Goal: Communication & Community: Participate in discussion

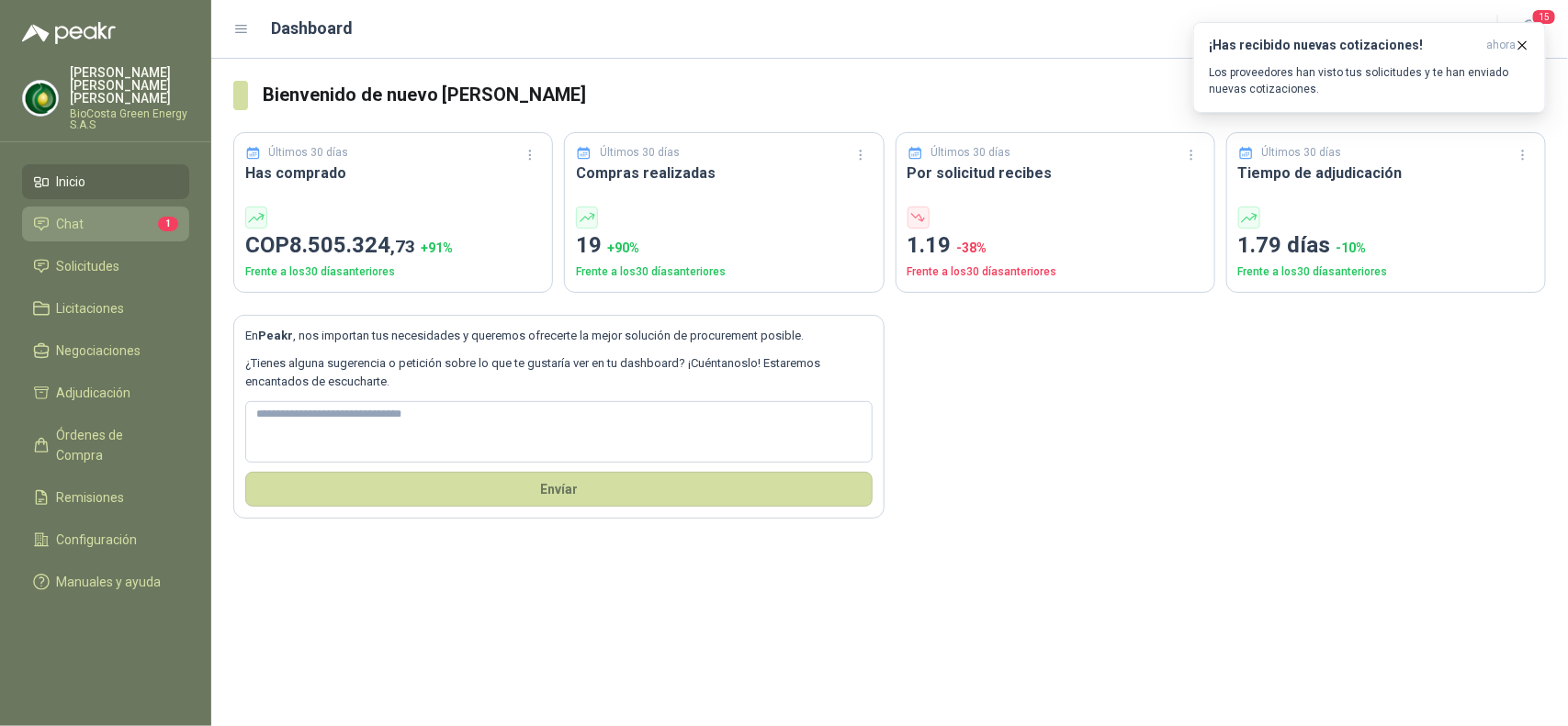
click at [137, 222] on link "Chat 1" at bounding box center [106, 225] width 167 height 35
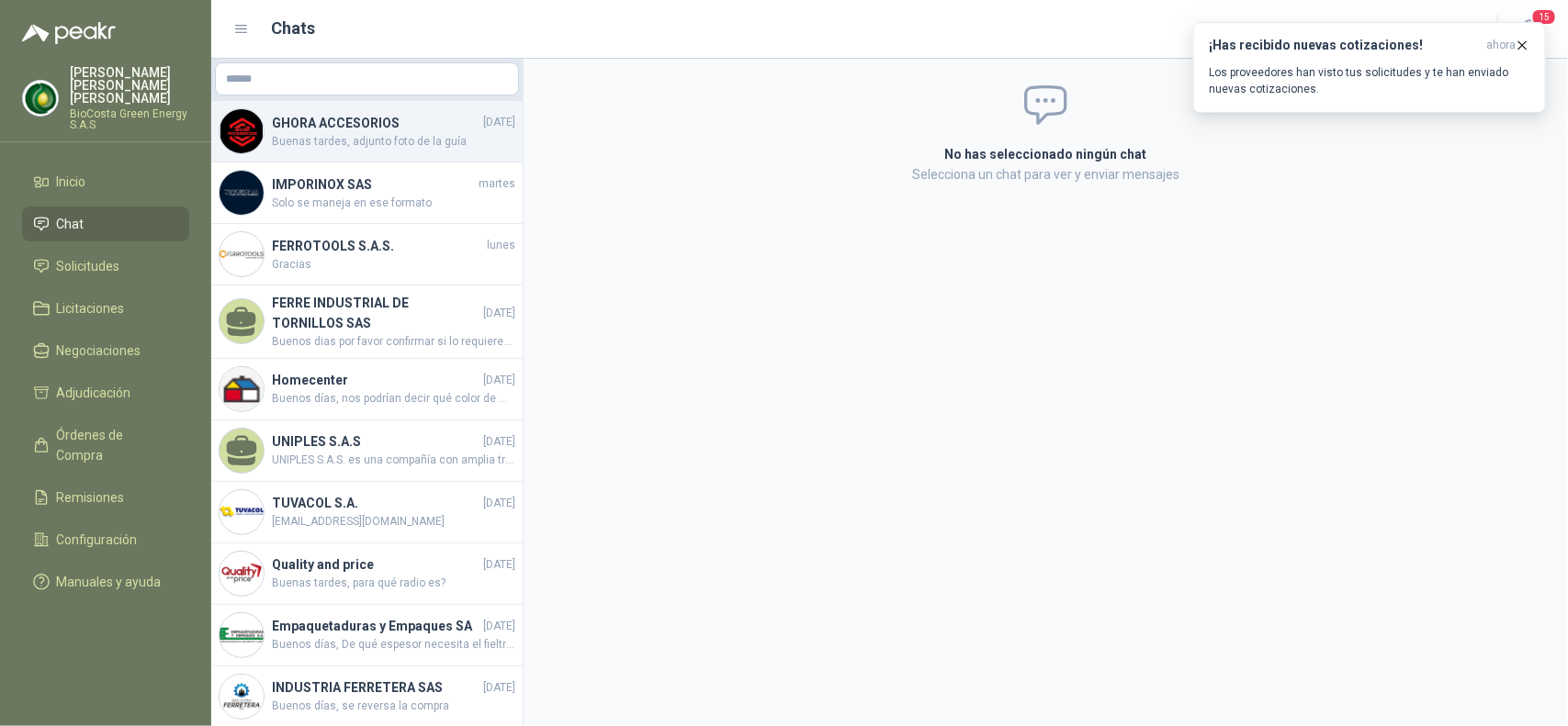
click at [365, 128] on h4 "GHORA ACCESORIOS" at bounding box center [376, 123] width 208 height 20
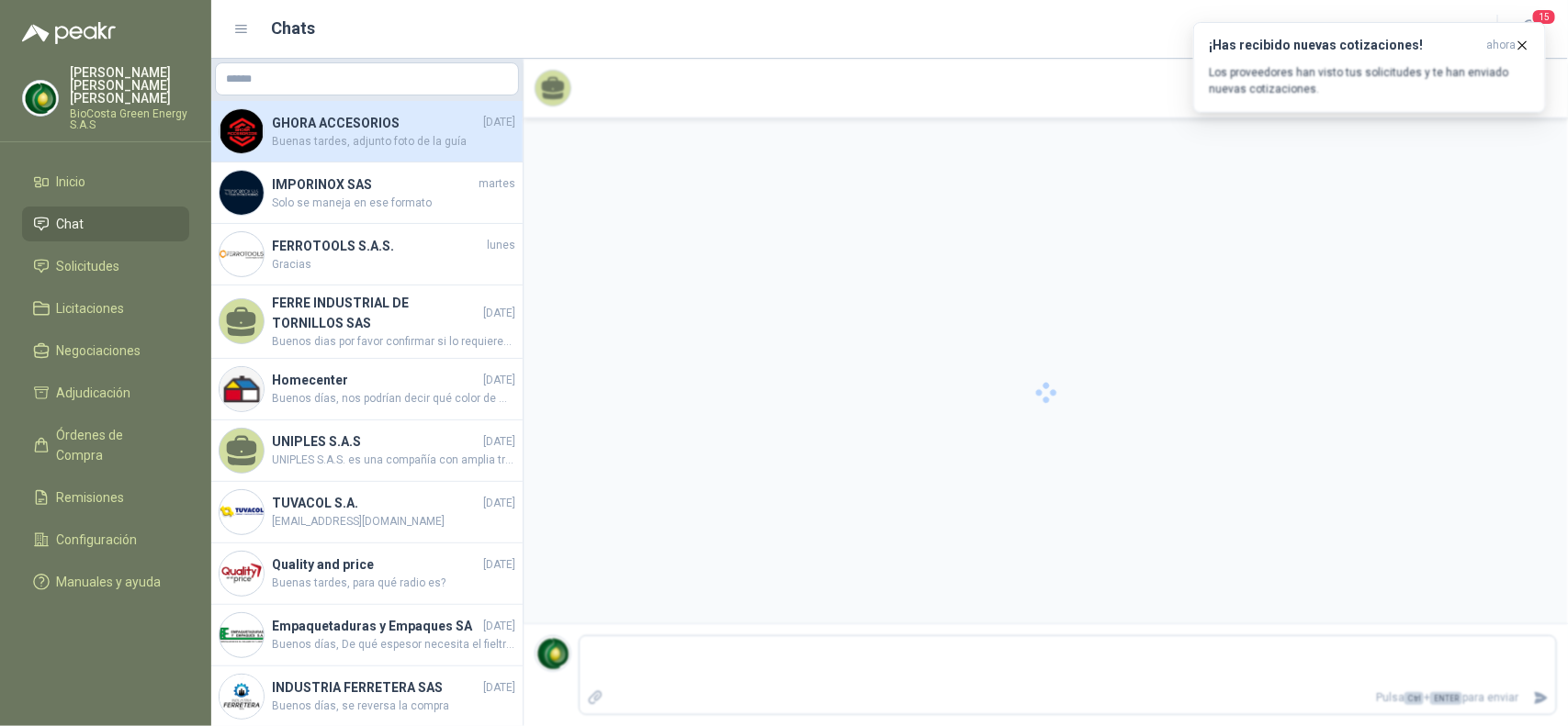
scroll to position [113, 0]
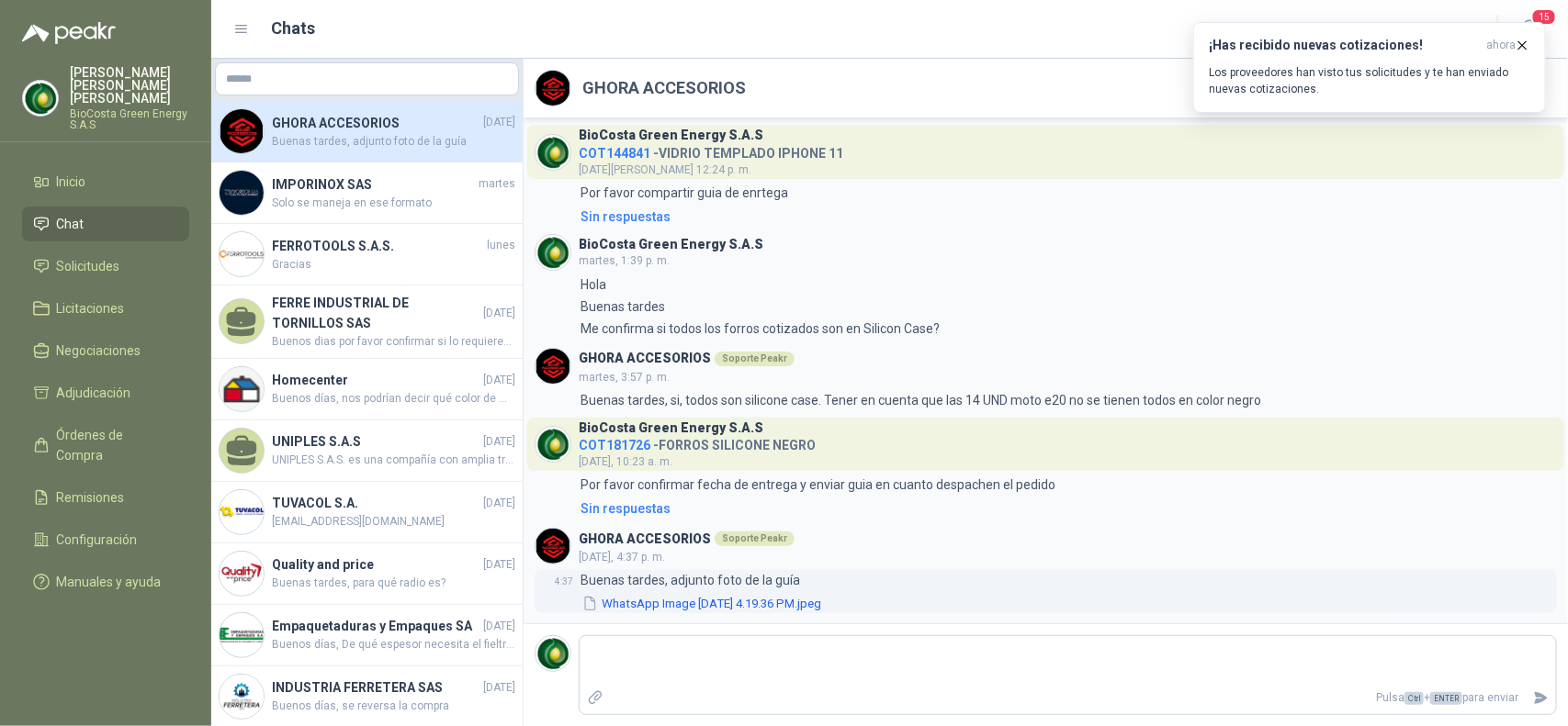
click at [754, 602] on button "WhatsApp Image [DATE] 4.19.36 PM.jpeg" at bounding box center [701, 603] width 242 height 19
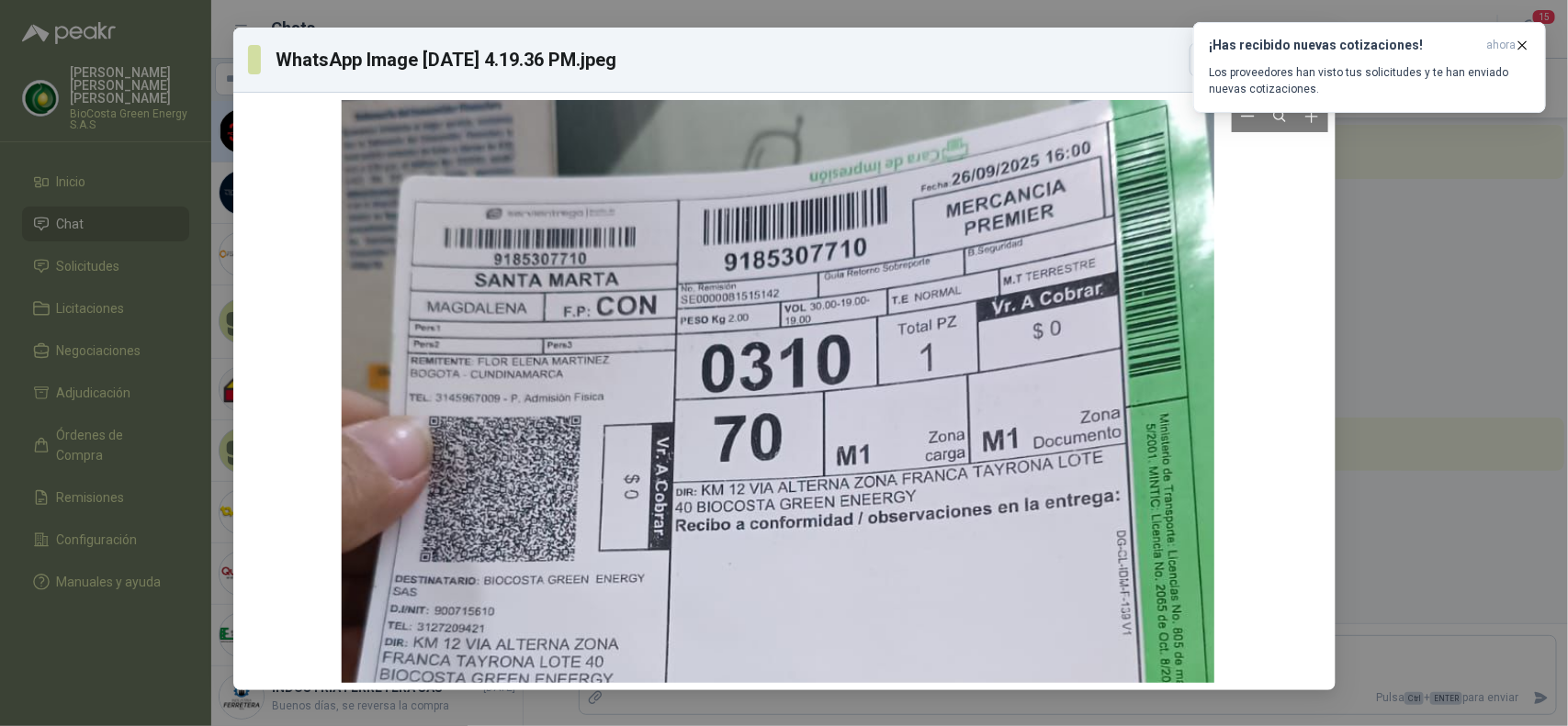
drag, startPoint x: 1061, startPoint y: 382, endPoint x: 1055, endPoint y: 658, distance: 276.1
click at [1055, 658] on div at bounding box center [777, 586] width 873 height 1552
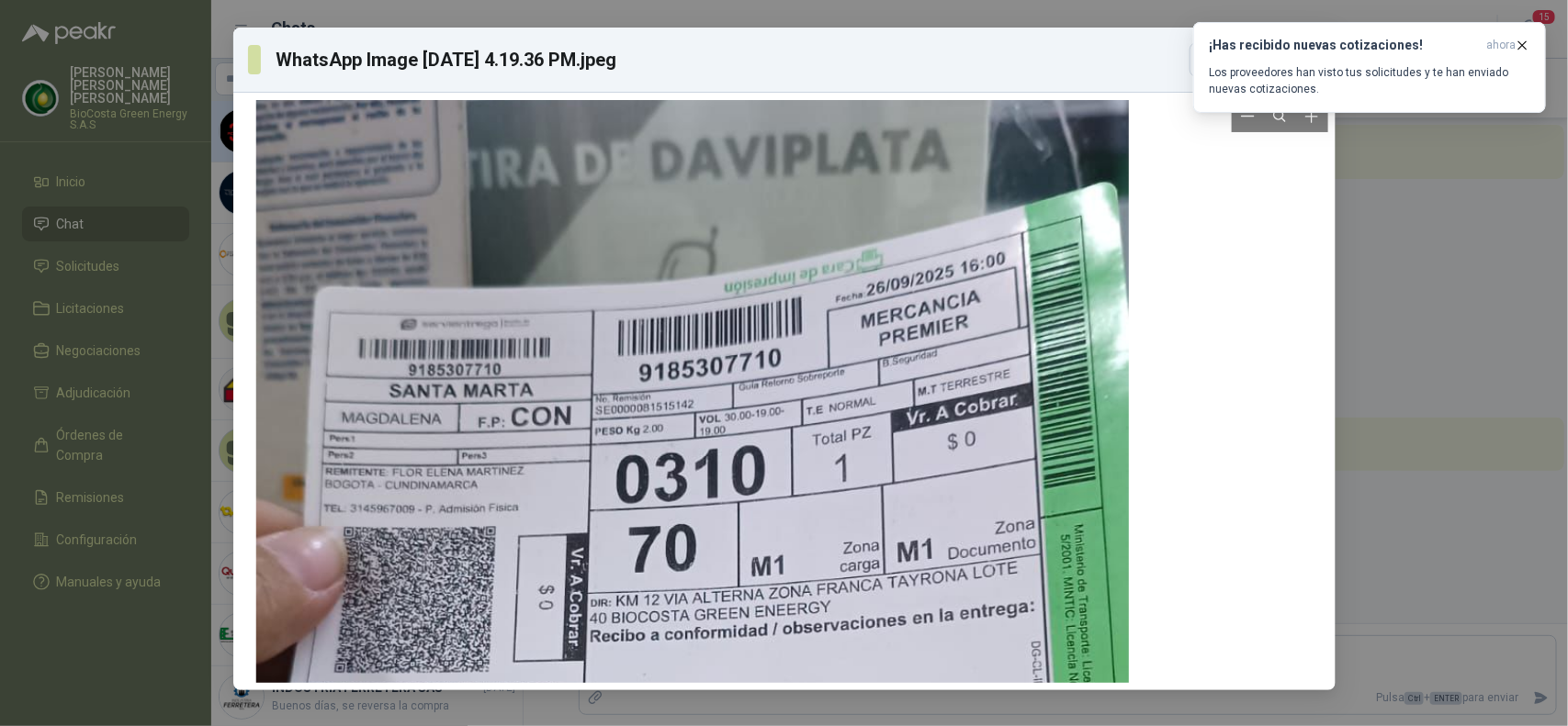
drag, startPoint x: 789, startPoint y: 443, endPoint x: 678, endPoint y: 600, distance: 192.3
click at [678, 600] on div at bounding box center [692, 697] width 873 height 1552
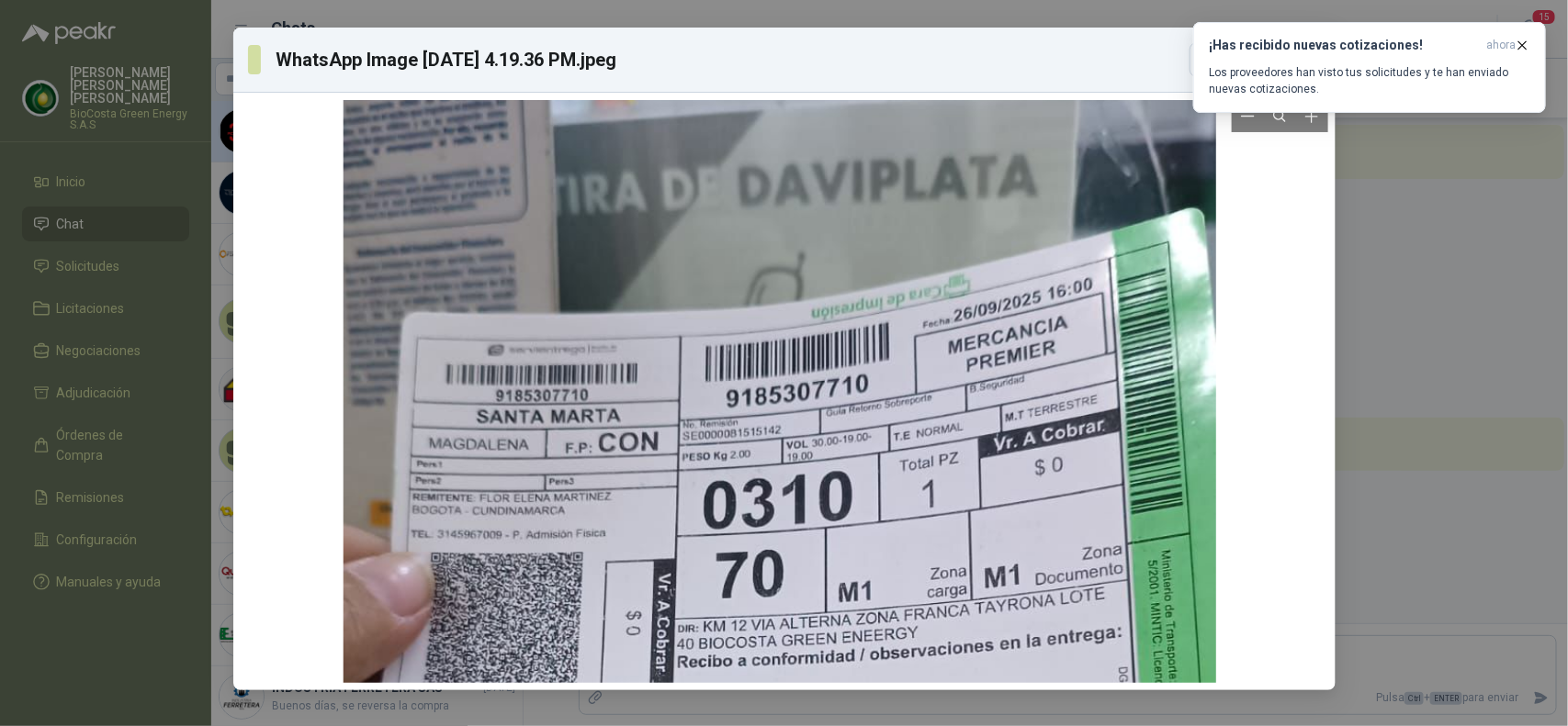
drag, startPoint x: 590, startPoint y: 551, endPoint x: 575, endPoint y: 589, distance: 40.9
click at [575, 589] on div at bounding box center [779, 723] width 873 height 1552
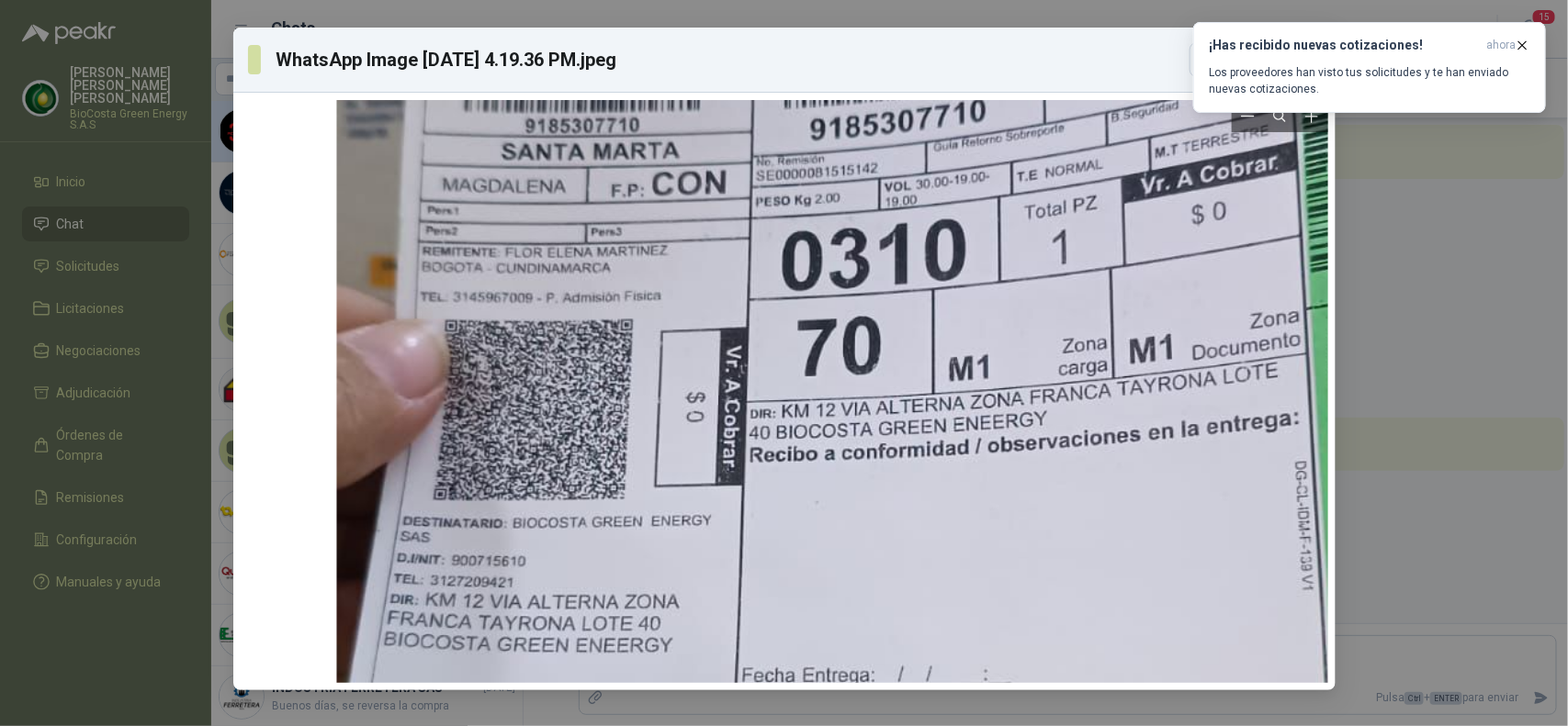
drag, startPoint x: 908, startPoint y: 543, endPoint x: 1077, endPoint y: 303, distance: 293.5
click at [1077, 303] on div at bounding box center [876, 529] width 1079 height 1919
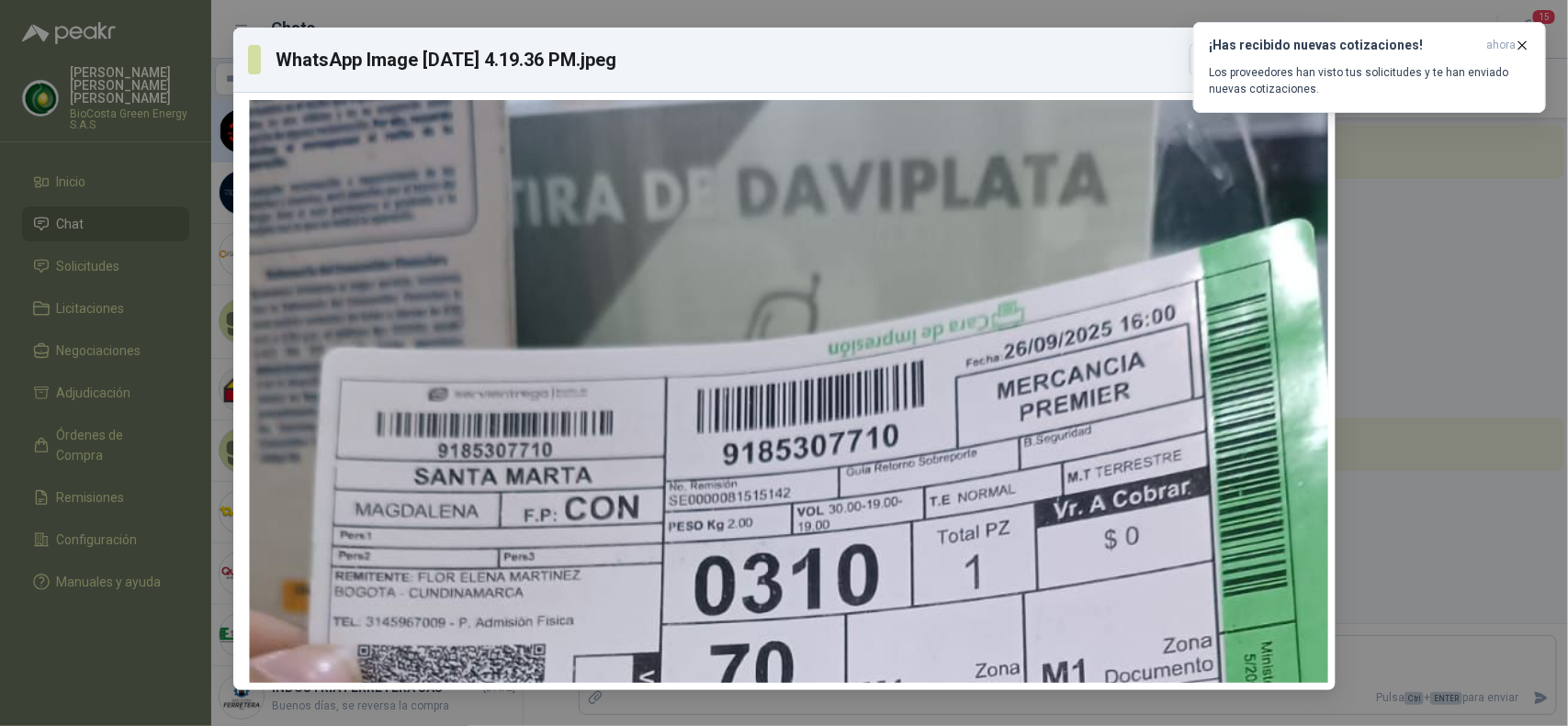
drag, startPoint x: 960, startPoint y: 406, endPoint x: 965, endPoint y: 731, distance: 325.0
click at [965, 725] on html "[PERSON_NAME] BioCosta [PERSON_NAME] Energy S.A.S Inicio Chat Solicitudes Licit…" at bounding box center [784, 363] width 1568 height 726
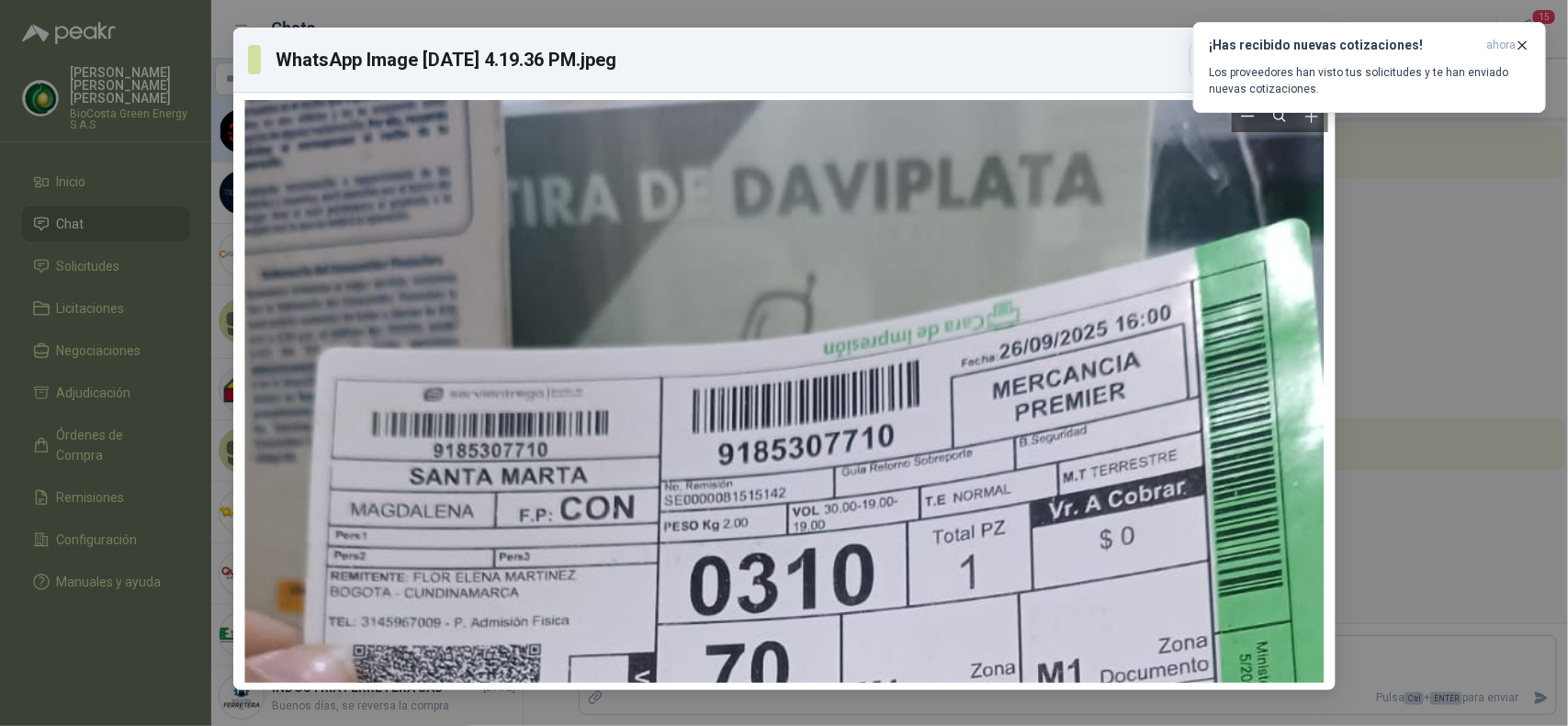
drag, startPoint x: 960, startPoint y: 713, endPoint x: 787, endPoint y: 653, distance: 183.1
click at [787, 653] on div "WhatsApp Image [DATE] 4.19.36 PM.jpeg Descargar" at bounding box center [784, 363] width 1568 height 726
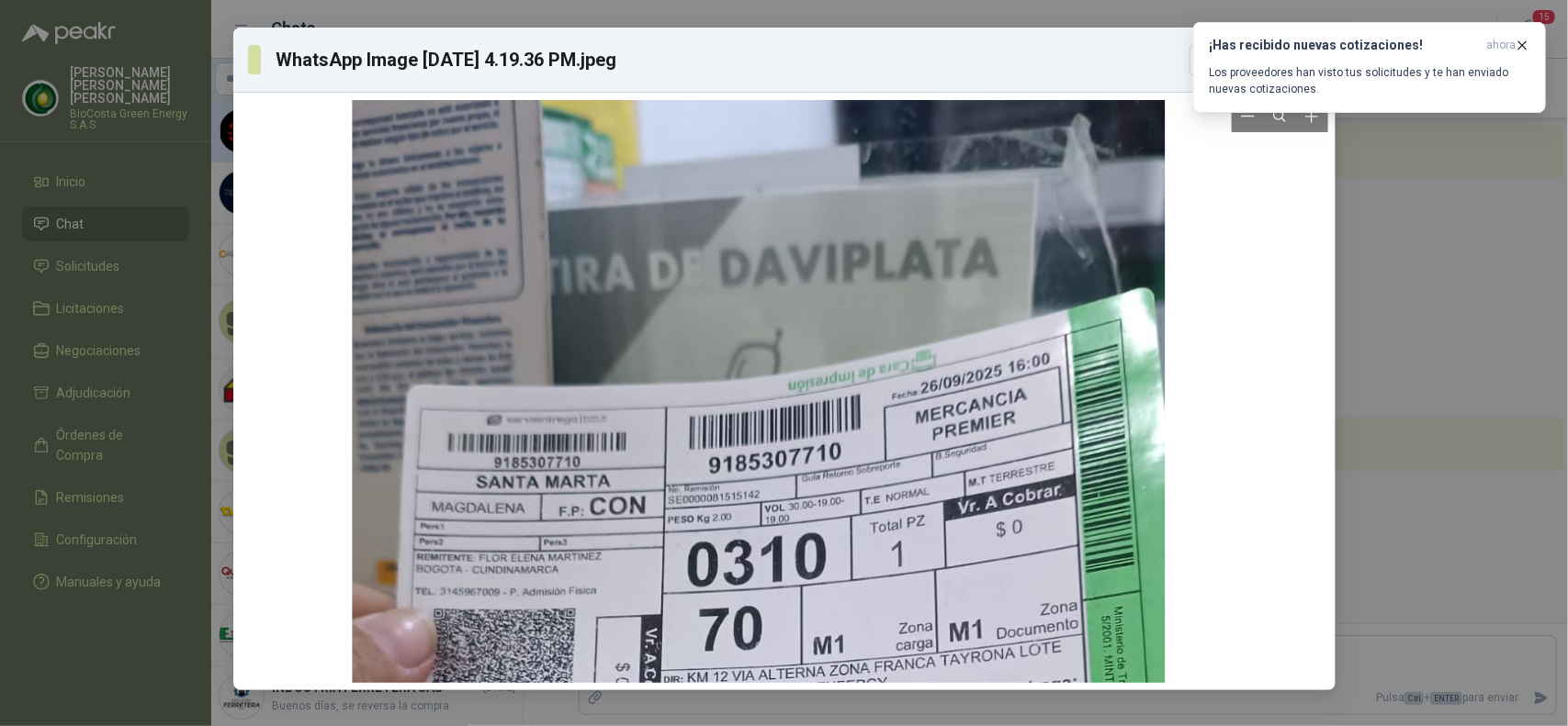
drag, startPoint x: 943, startPoint y: 566, endPoint x: 724, endPoint y: 501, distance: 228.4
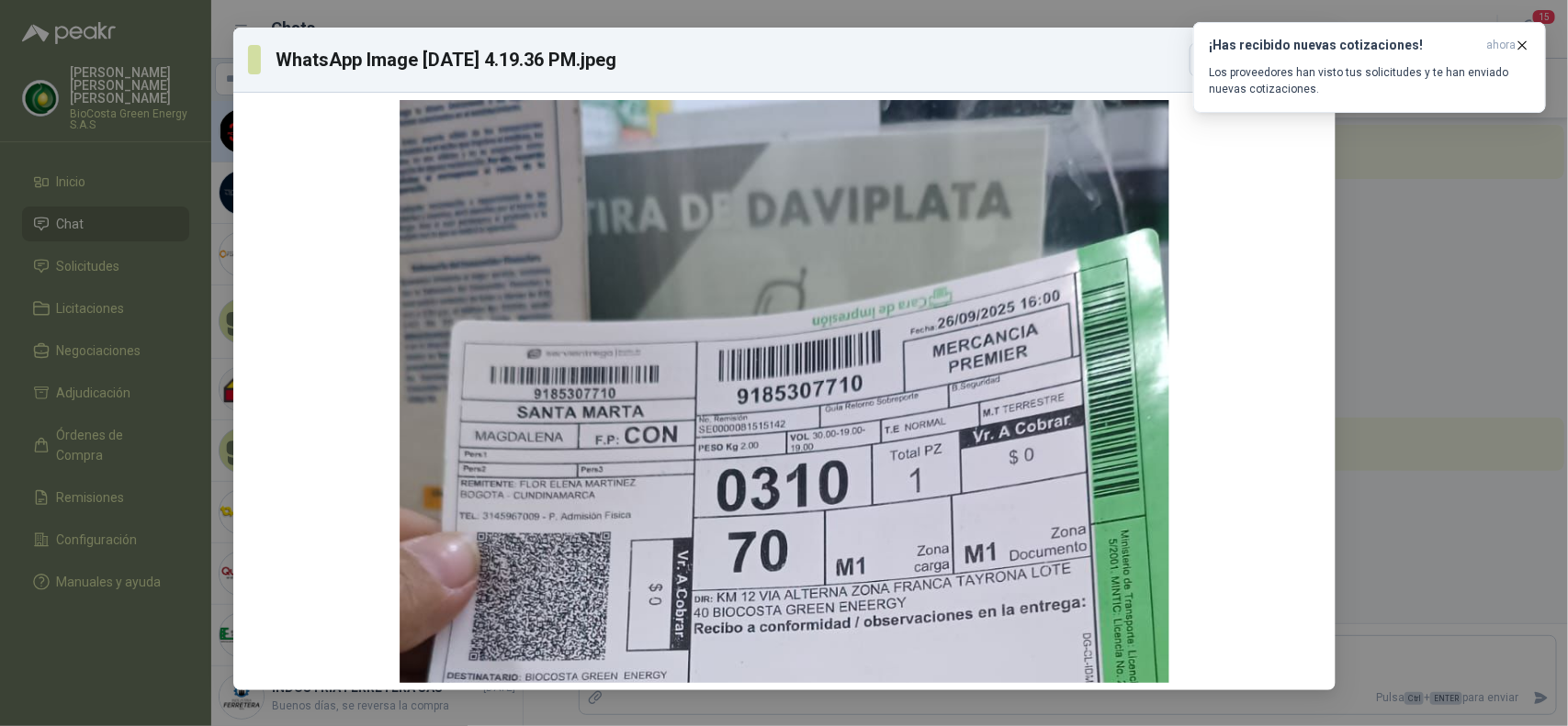
click at [1441, 488] on div "WhatsApp Image [DATE] 4.19.36 PM.jpeg Descargar" at bounding box center [784, 363] width 1568 height 726
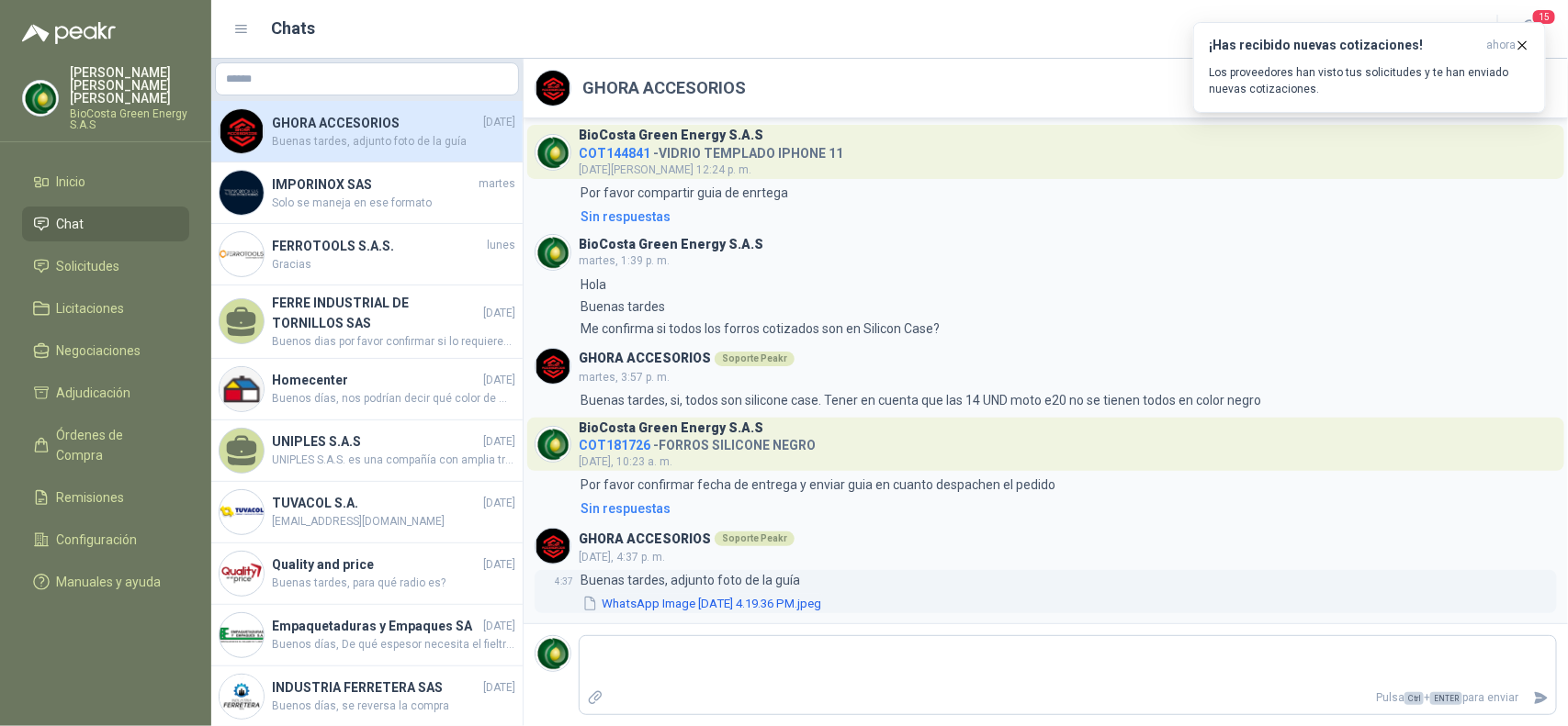
click at [703, 603] on button "WhatsApp Image [DATE] 4.19.36 PM.jpeg" at bounding box center [701, 603] width 242 height 19
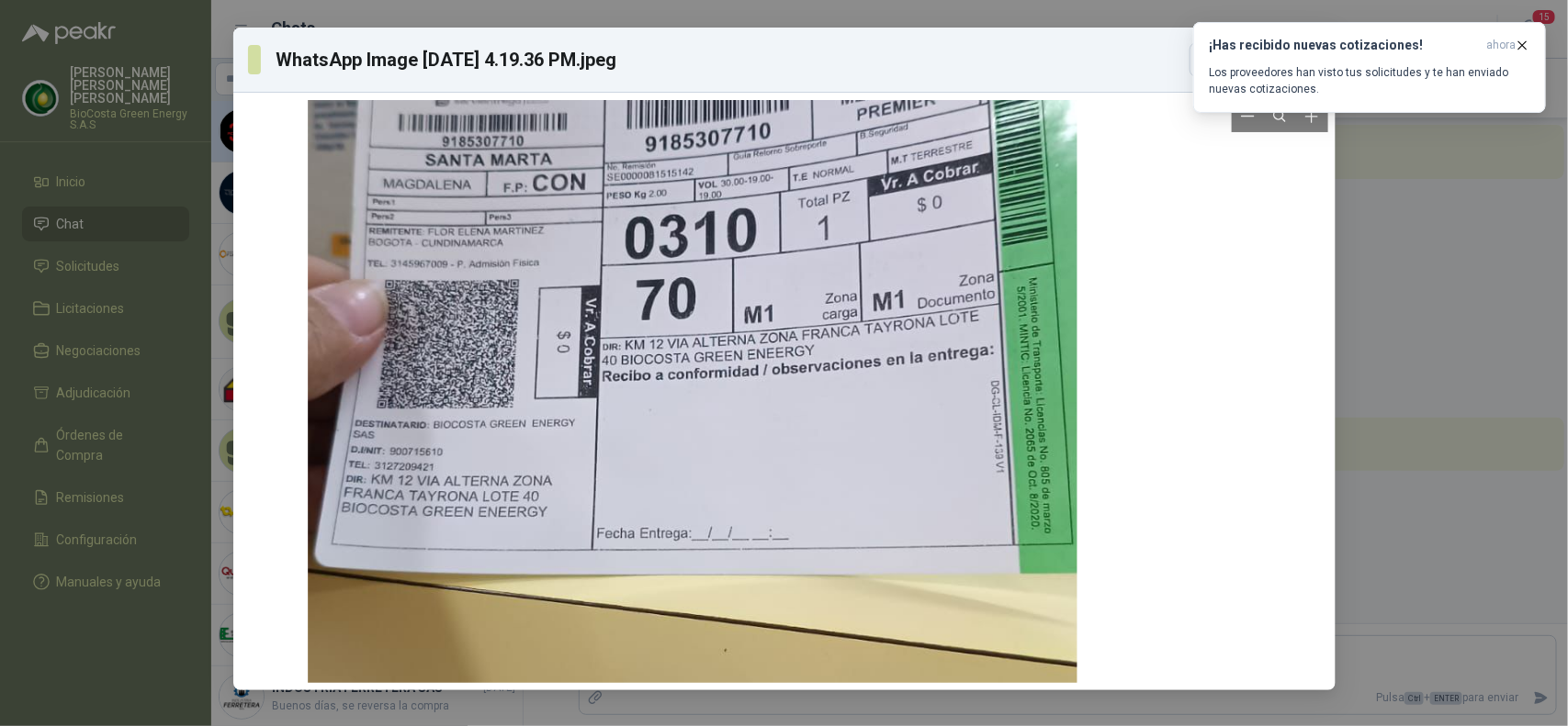
drag, startPoint x: 983, startPoint y: 512, endPoint x: 753, endPoint y: 264, distance: 338.2
click at [753, 264] on div at bounding box center [692, 430] width 770 height 1368
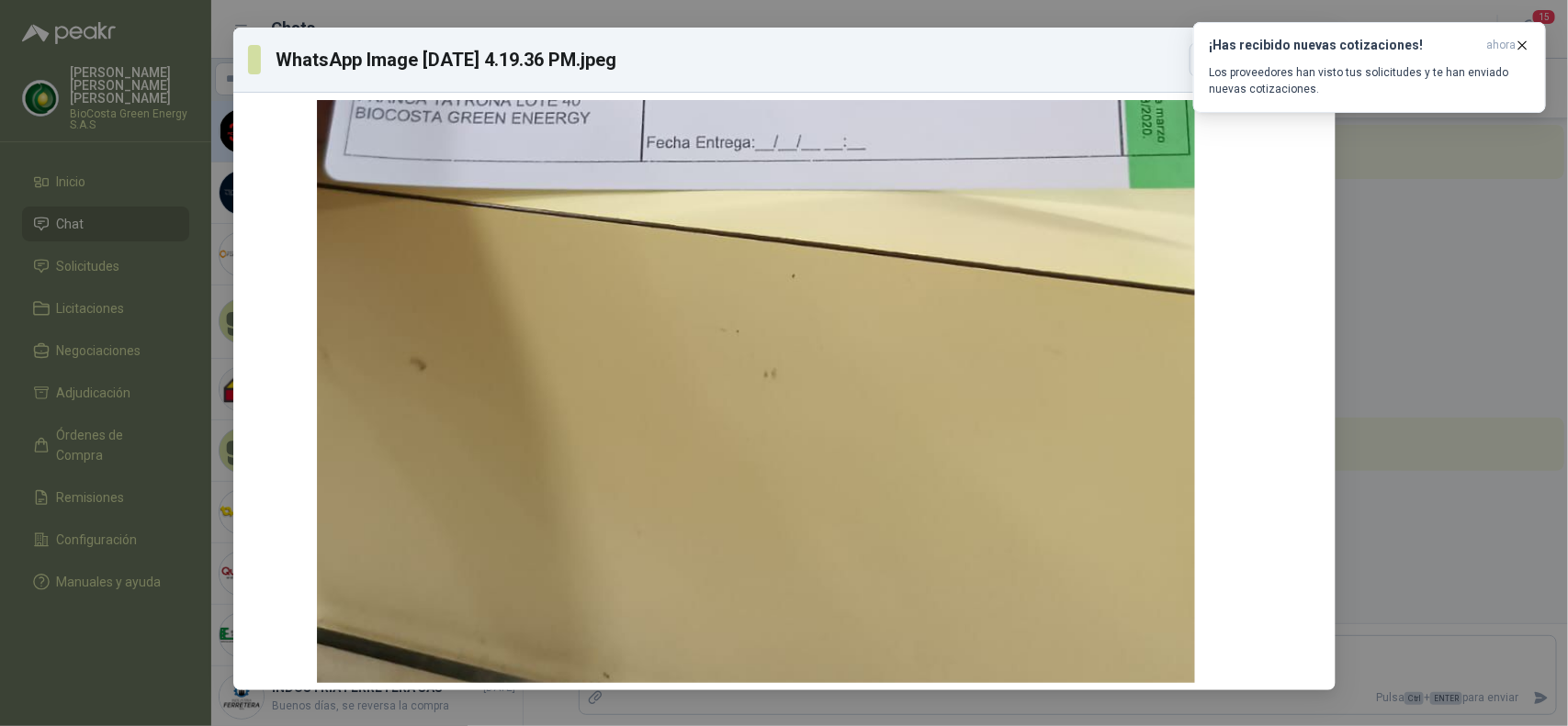
drag, startPoint x: 609, startPoint y: 309, endPoint x: 594, endPoint y: -100, distance: 409.3
click at [594, 0] on html "[PERSON_NAME] BioCosta [PERSON_NAME] Energy S.A.S Inicio Chat Solicitudes Licit…" at bounding box center [784, 363] width 1568 height 726
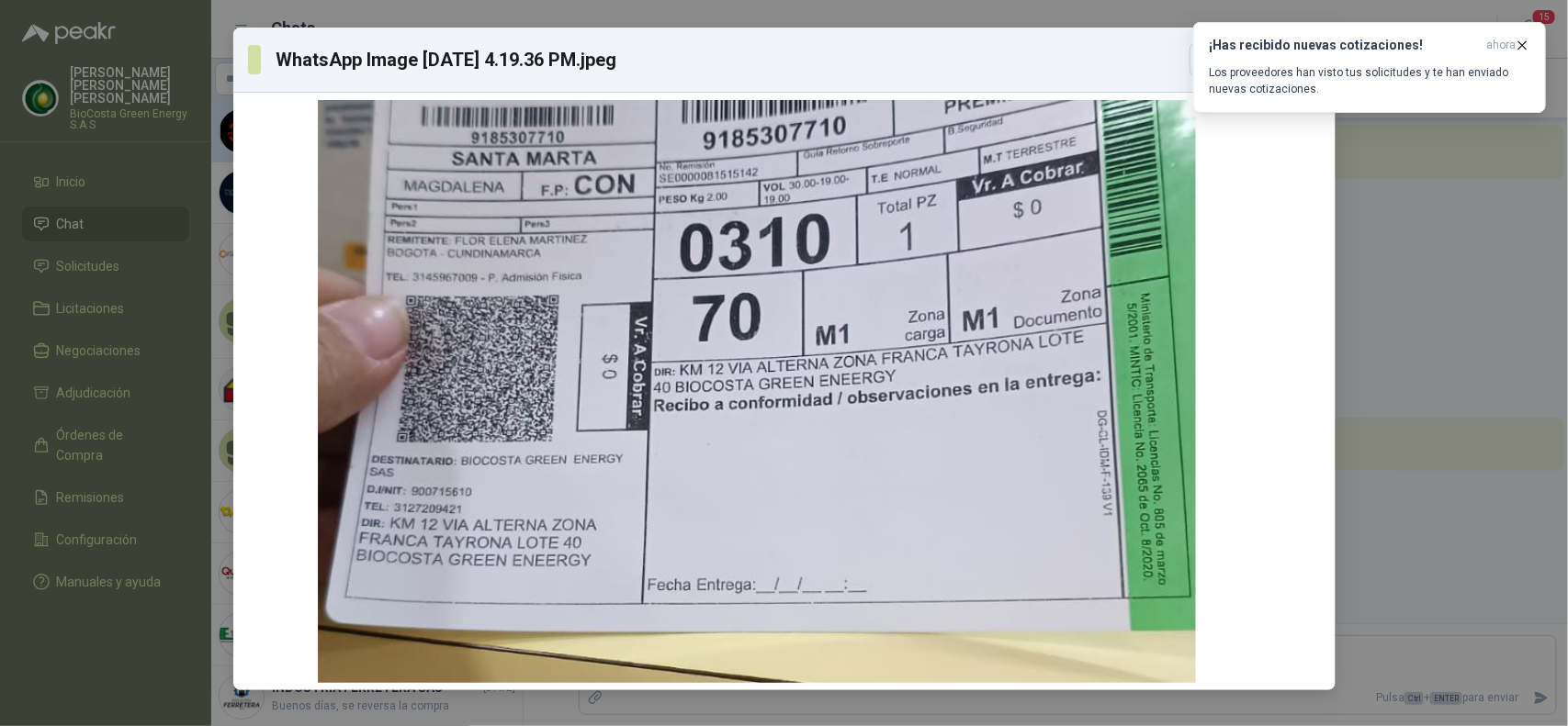
drag, startPoint x: 539, startPoint y: 333, endPoint x: 511, endPoint y: 776, distance: 443.9
click at [511, 725] on html "[PERSON_NAME] BioCosta [PERSON_NAME] Energy S.A.S Inicio Chat Solicitudes Licit…" at bounding box center [784, 363] width 1568 height 726
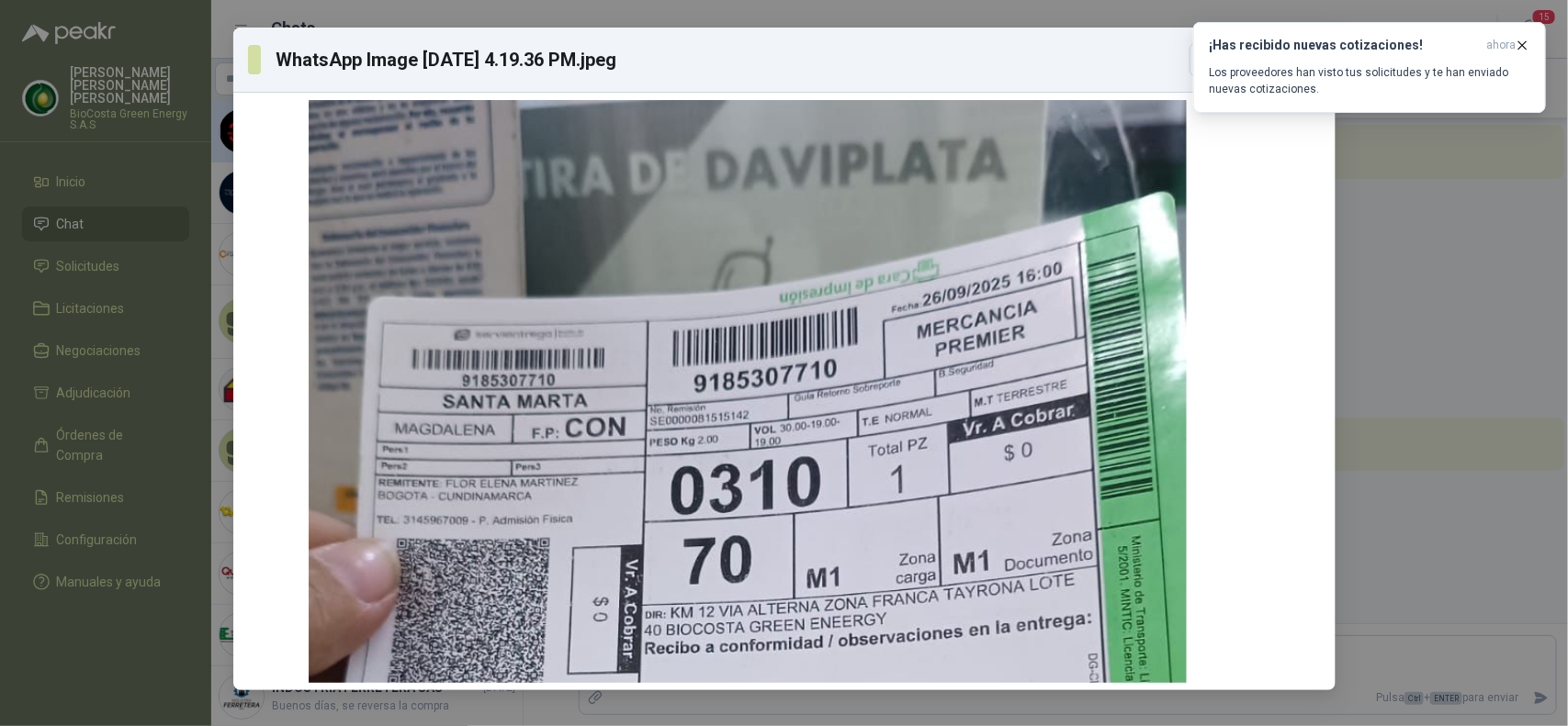
drag, startPoint x: 614, startPoint y: 521, endPoint x: 576, endPoint y: 777, distance: 258.8
click at [576, 725] on html "[PERSON_NAME] BioCosta [PERSON_NAME] Energy S.A.S Inicio Chat Solicitudes Licit…" at bounding box center [784, 363] width 1568 height 726
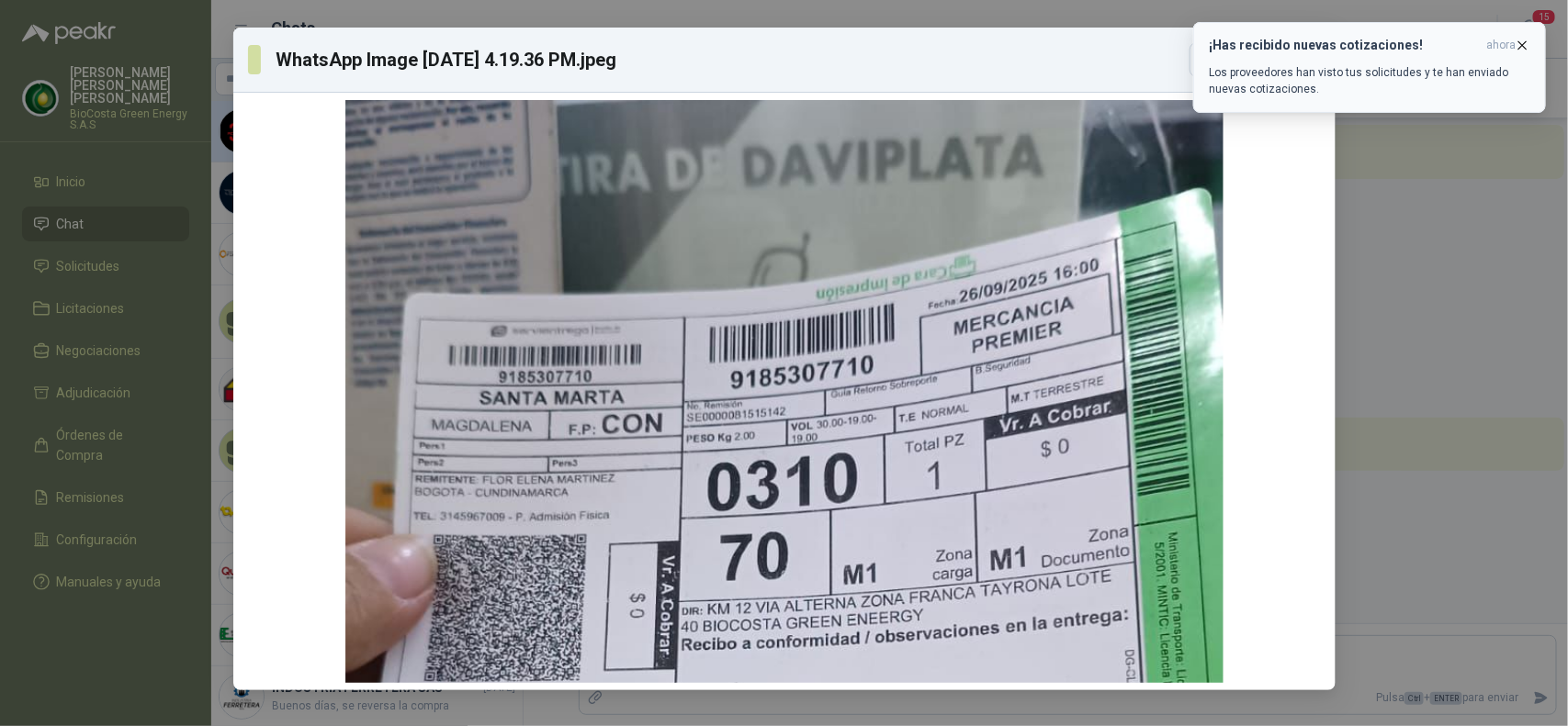
click at [1523, 43] on icon "button" at bounding box center [1522, 45] width 16 height 16
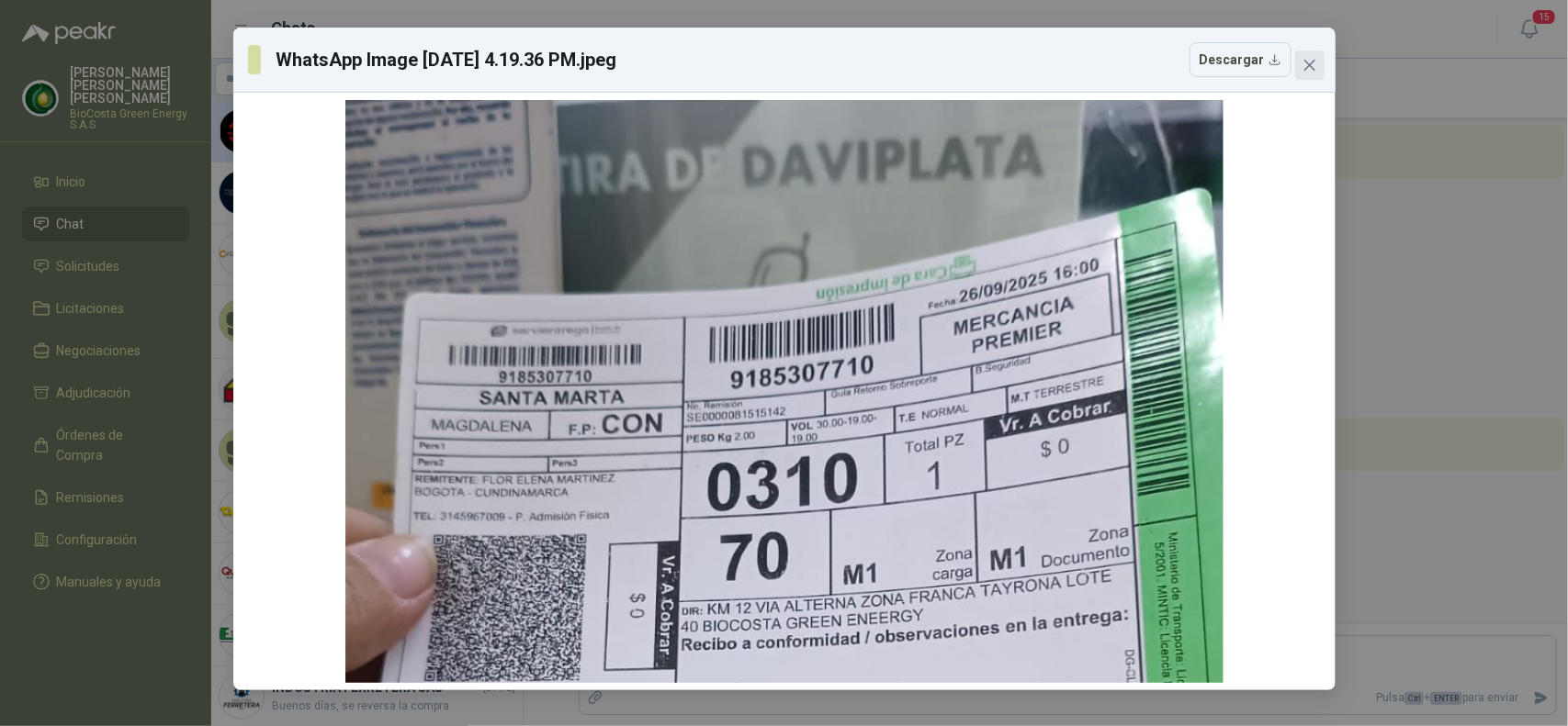
click at [1313, 60] on icon "close" at bounding box center [1311, 65] width 15 height 15
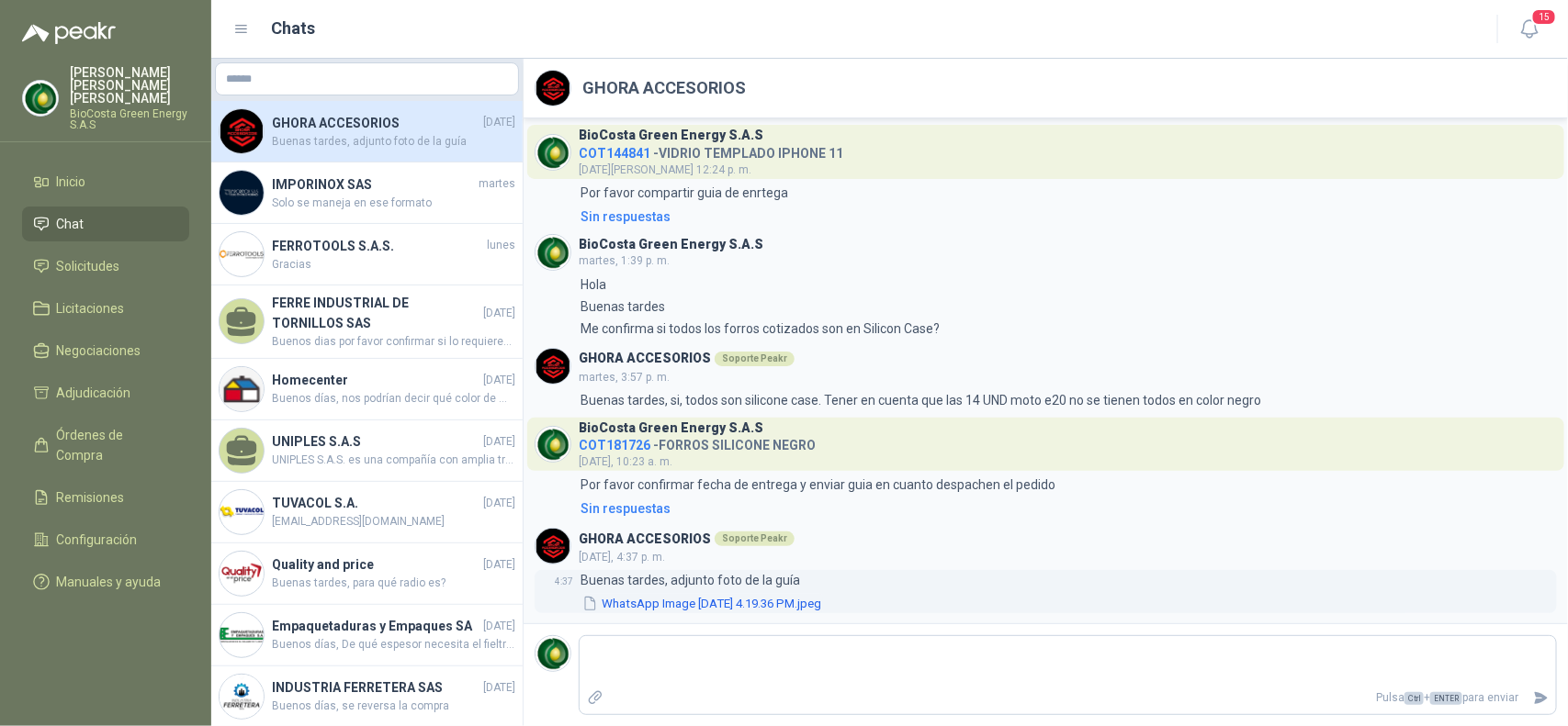
click at [669, 603] on button "WhatsApp Image [DATE] 4.19.36 PM.jpeg" at bounding box center [701, 603] width 242 height 19
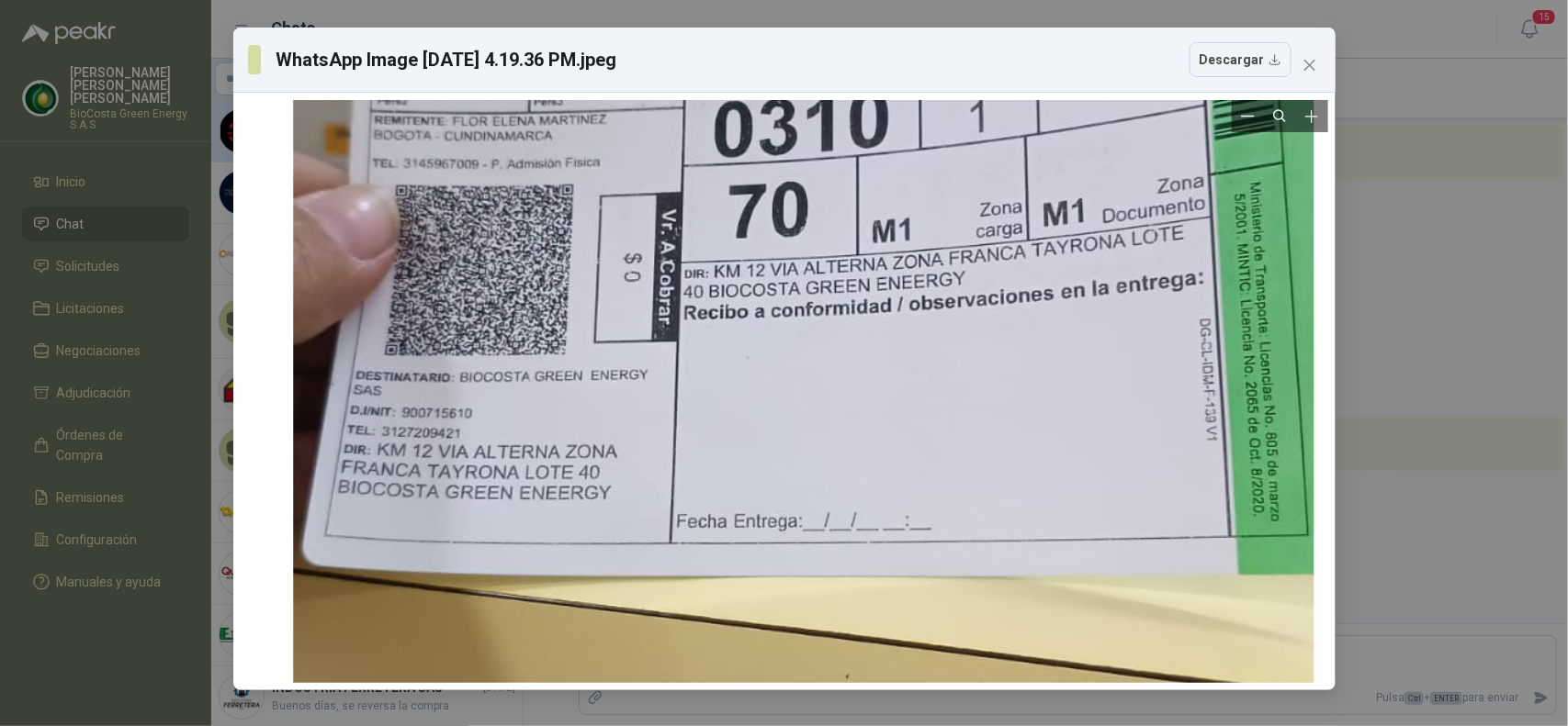
drag, startPoint x: 625, startPoint y: 451, endPoint x: 644, endPoint y: 95, distance: 356.5
click at [644, 95] on div at bounding box center [784, 392] width 1103 height 598
